Goal: Information Seeking & Learning: Learn about a topic

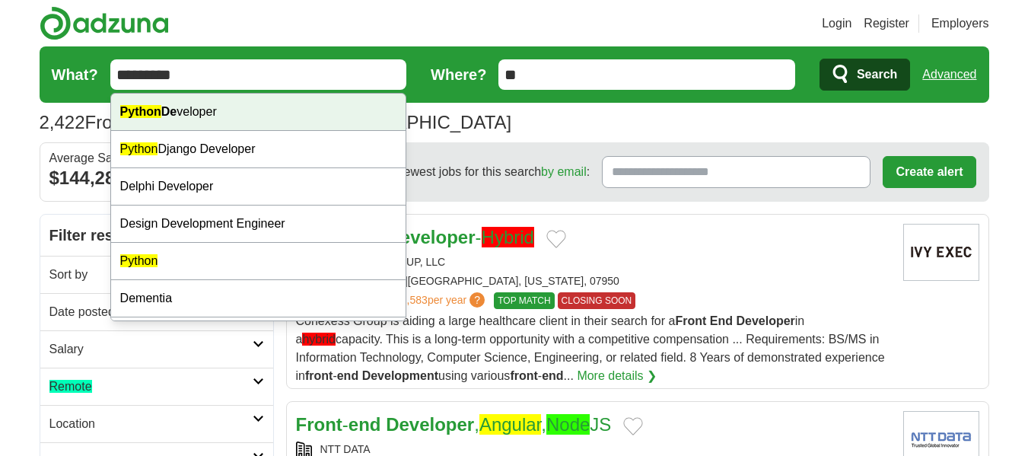
click at [241, 120] on div "Python De veloper" at bounding box center [258, 112] width 295 height 37
type input "**********"
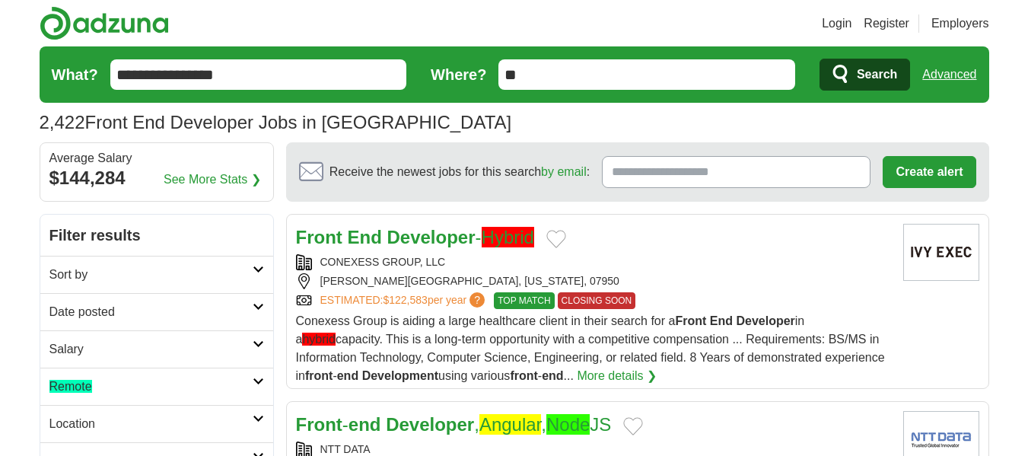
click at [855, 77] on button "Search" at bounding box center [865, 75] width 91 height 32
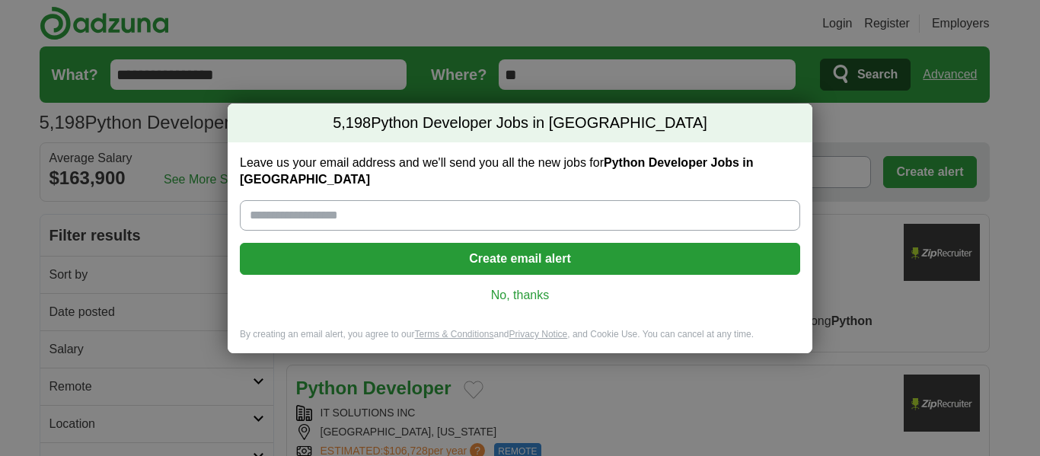
click at [514, 291] on link "No, thanks" at bounding box center [520, 295] width 536 height 17
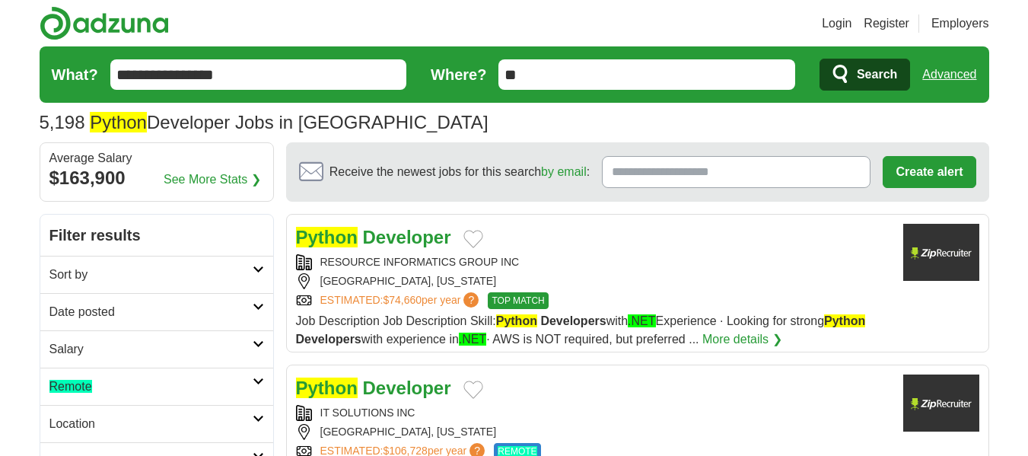
click at [116, 378] on h2 "Remote" at bounding box center [150, 386] width 203 height 18
click at [69, 425] on ah_el_jm_1710857245543 "Remote" at bounding box center [70, 422] width 43 height 13
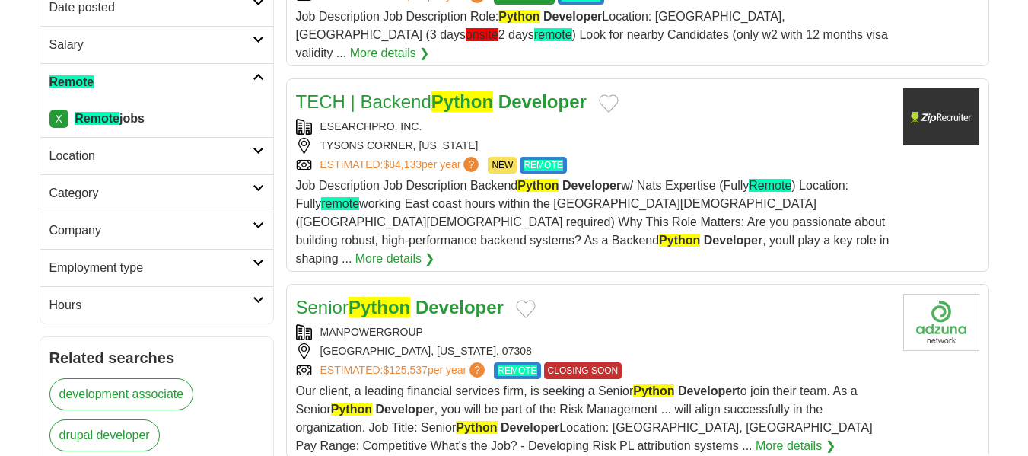
scroll to position [457, 0]
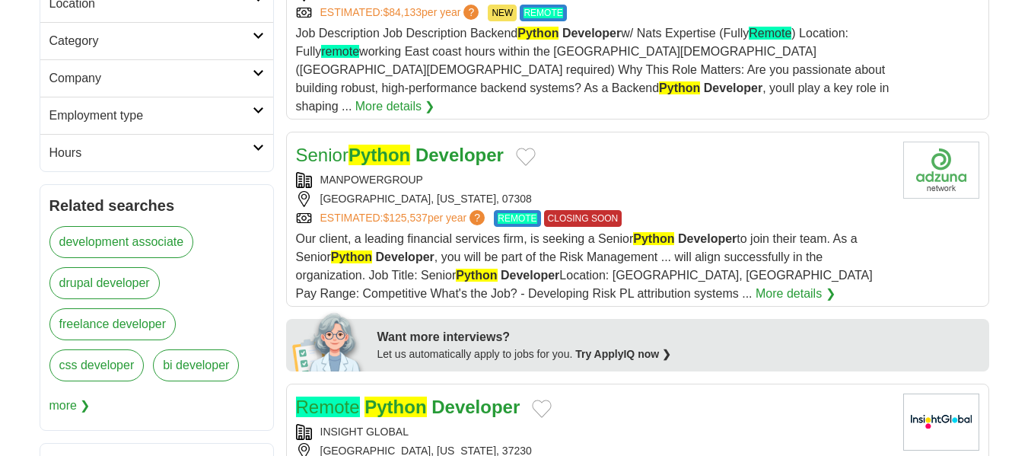
drag, startPoint x: 402, startPoint y: 94, endPoint x: 374, endPoint y: 114, distance: 34.2
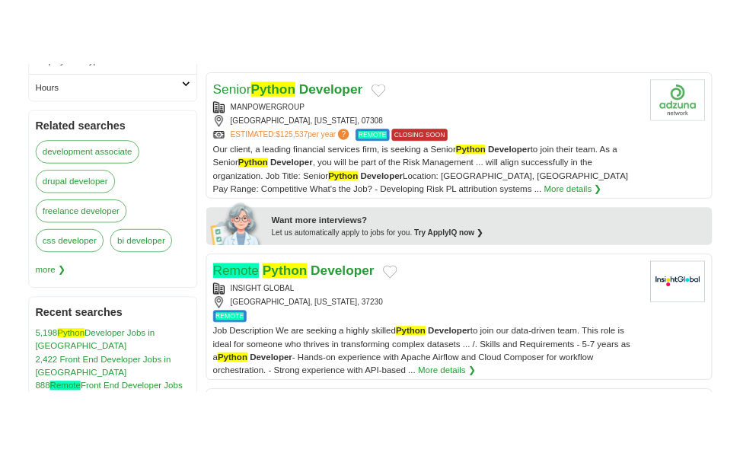
scroll to position [609, 0]
